Goal: Transaction & Acquisition: Book appointment/travel/reservation

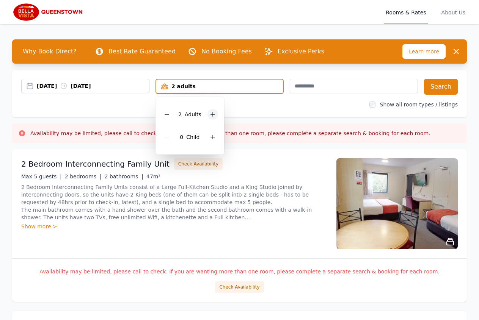
click at [211, 113] on icon at bounding box center [213, 114] width 6 height 6
click at [442, 87] on button "Search" at bounding box center [441, 87] width 34 height 16
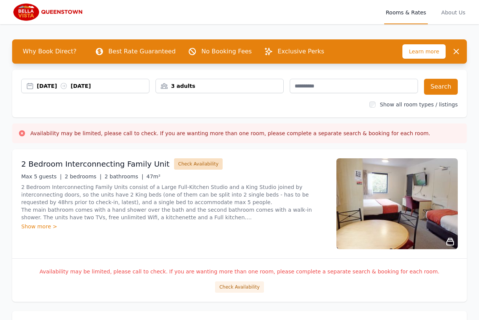
click at [190, 165] on button "Check Availability" at bounding box center [198, 163] width 49 height 11
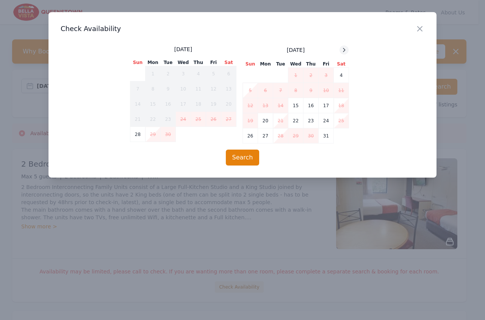
click at [346, 51] on icon at bounding box center [344, 50] width 6 height 6
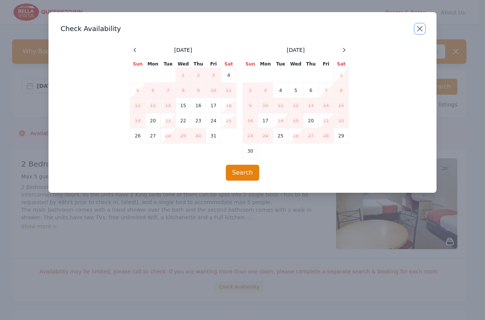
click at [422, 30] on icon "button" at bounding box center [420, 29] width 5 height 5
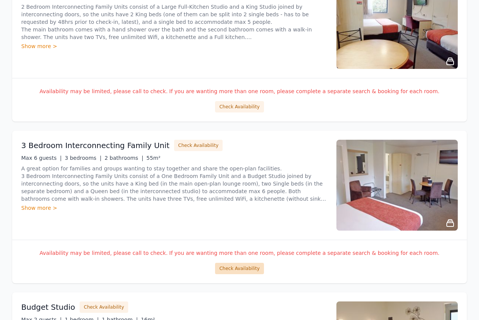
scroll to position [193, 0]
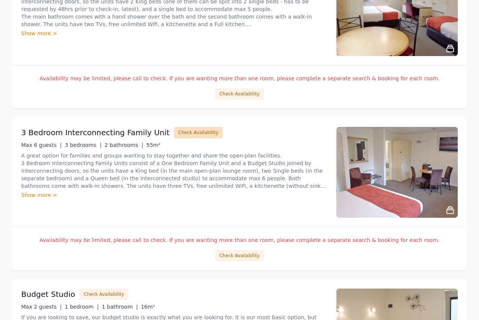
click at [199, 132] on button "Check Availability" at bounding box center [198, 132] width 49 height 11
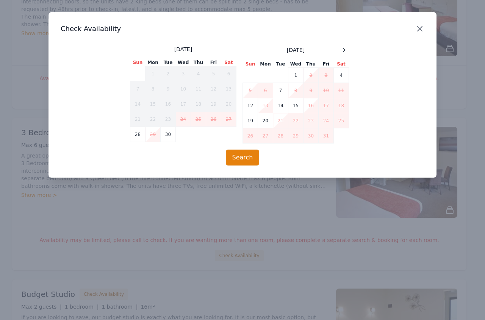
click at [422, 31] on icon "button" at bounding box center [420, 29] width 5 height 5
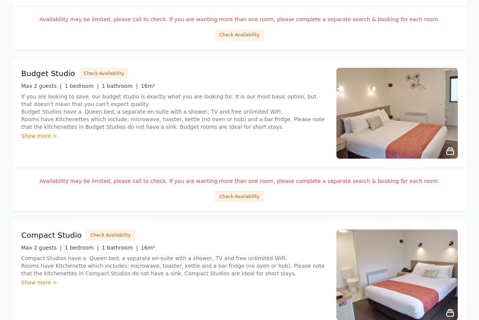
scroll to position [425, 0]
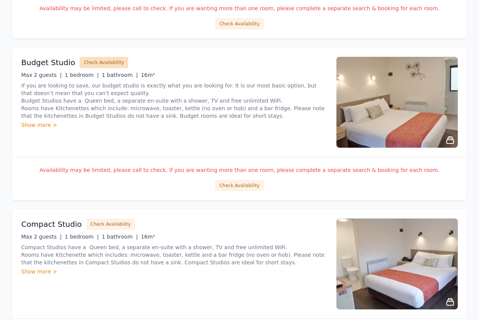
click at [88, 62] on button "Check Availability" at bounding box center [104, 62] width 49 height 11
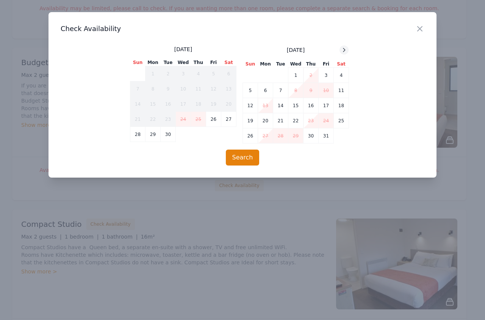
click at [344, 52] on icon at bounding box center [344, 50] width 6 height 6
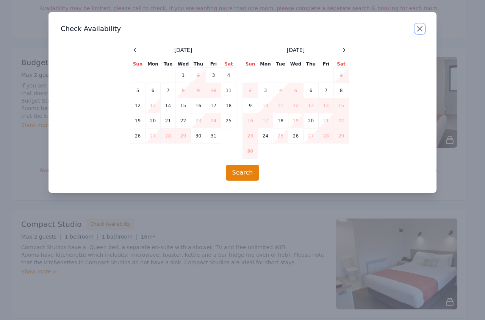
click at [422, 30] on icon "button" at bounding box center [419, 28] width 9 height 9
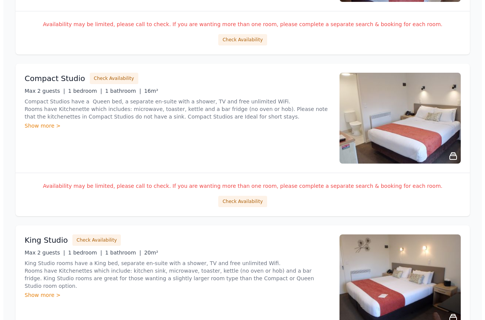
scroll to position [580, 0]
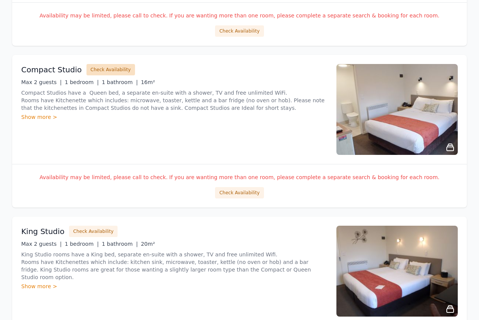
click at [106, 68] on button "Check Availability" at bounding box center [110, 69] width 49 height 11
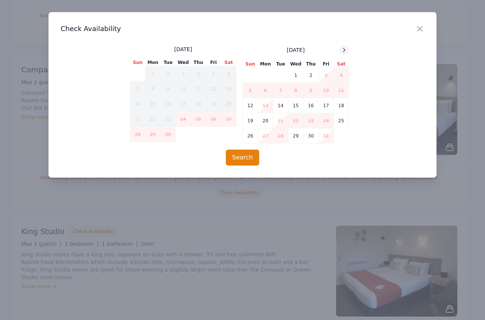
click at [345, 50] on icon at bounding box center [344, 49] width 2 height 3
